Goal: Task Accomplishment & Management: Use online tool/utility

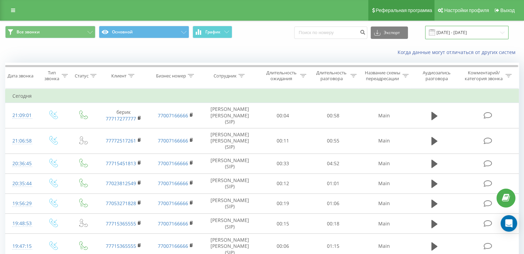
drag, startPoint x: 450, startPoint y: 30, endPoint x: 373, endPoint y: 19, distance: 77.1
click at [448, 30] on input "[DATE] - [DATE]" at bounding box center [467, 32] width 83 height 13
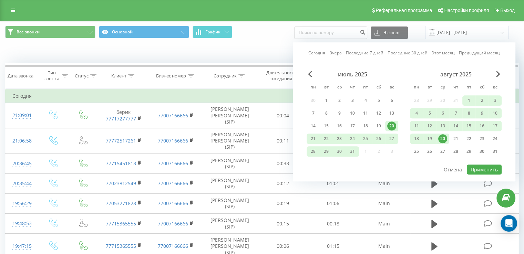
click at [320, 51] on link "Сегодня" at bounding box center [317, 53] width 17 height 7
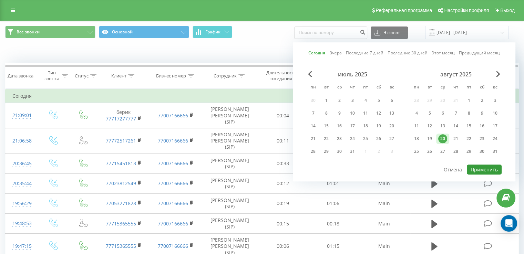
click at [476, 169] on button "Применить" at bounding box center [484, 170] width 35 height 10
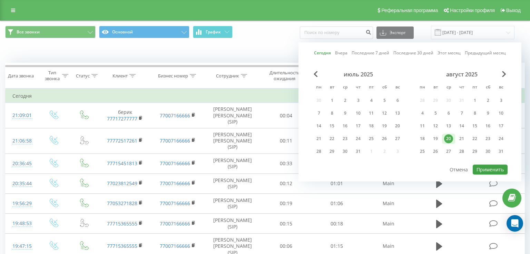
type input "20.08.2025 - 20.08.2025"
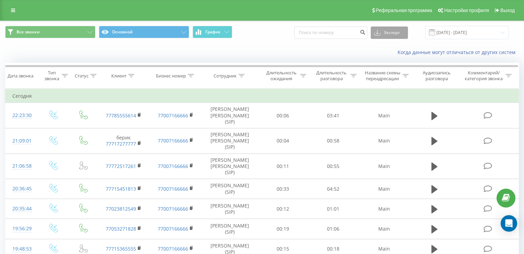
click at [408, 33] on button "Экспорт" at bounding box center [389, 33] width 37 height 12
click at [394, 71] on div ".xlsx" at bounding box center [389, 70] width 37 height 12
